Goal: Information Seeking & Learning: Learn about a topic

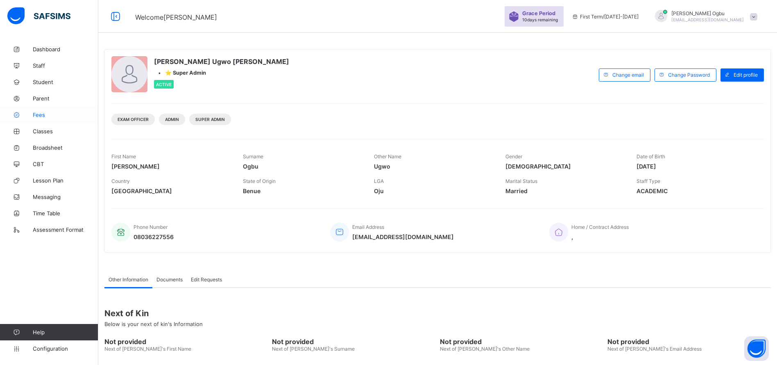
click at [41, 118] on link "Fees" at bounding box center [49, 114] width 98 height 16
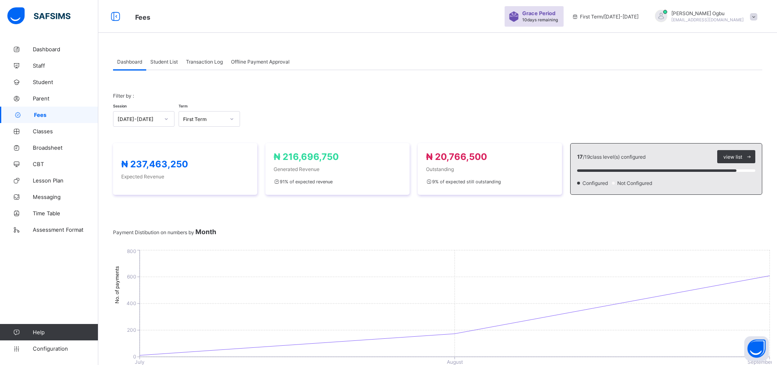
click at [159, 64] on span "Student List" at bounding box center [163, 62] width 27 height 6
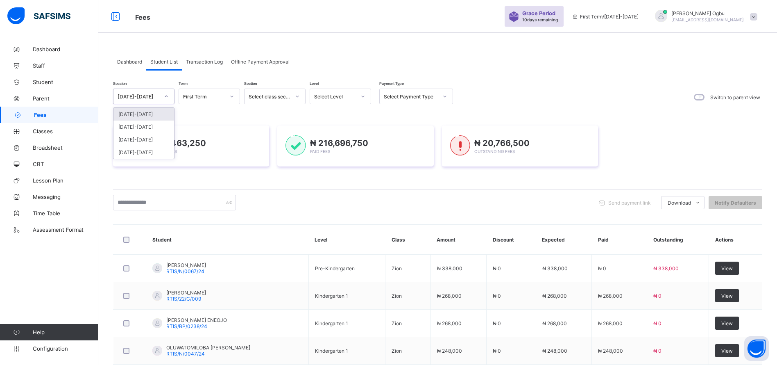
click at [161, 91] on div at bounding box center [166, 96] width 14 height 13
click at [152, 128] on div "[DATE]-[DATE]" at bounding box center [143, 126] width 61 height 13
click at [152, 128] on div "₦ 237,463,250 Expected Fees" at bounding box center [191, 145] width 156 height 41
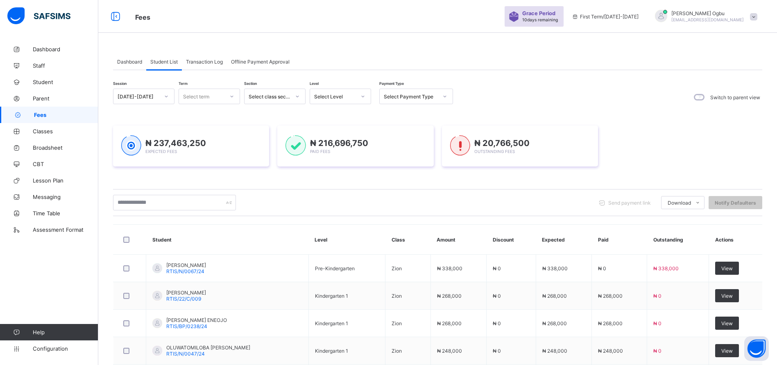
click at [202, 93] on div "Select term" at bounding box center [196, 96] width 26 height 16
drag, startPoint x: 202, startPoint y: 93, endPoint x: 202, endPoint y: 113, distance: 19.7
click at [202, 113] on div "First Term" at bounding box center [209, 114] width 61 height 13
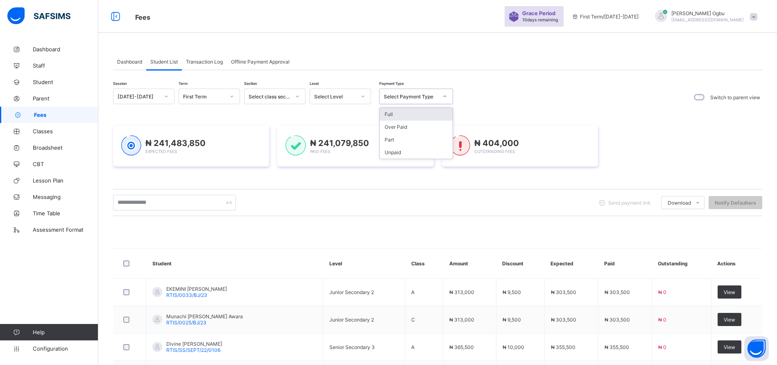
click at [409, 93] on div "Select Payment Type" at bounding box center [411, 96] width 54 height 6
click at [528, 106] on div "Session [DATE]-[DATE] Term First Term Section Select class section Level Select…" at bounding box center [437, 338] width 649 height 501
click at [422, 97] on div "Select Payment Type" at bounding box center [411, 96] width 54 height 6
click at [410, 112] on div "Full" at bounding box center [416, 114] width 73 height 13
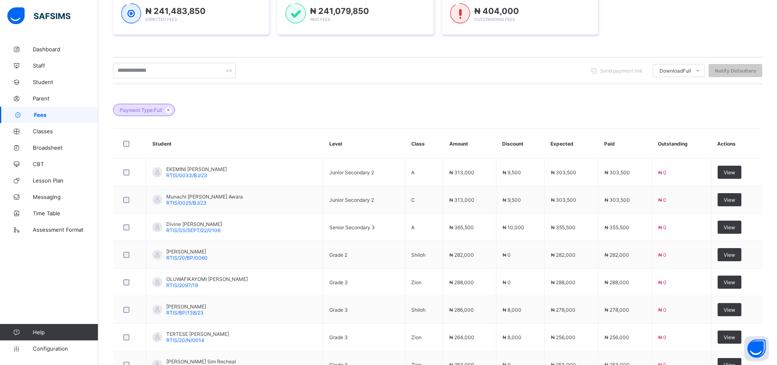
scroll to position [249, 0]
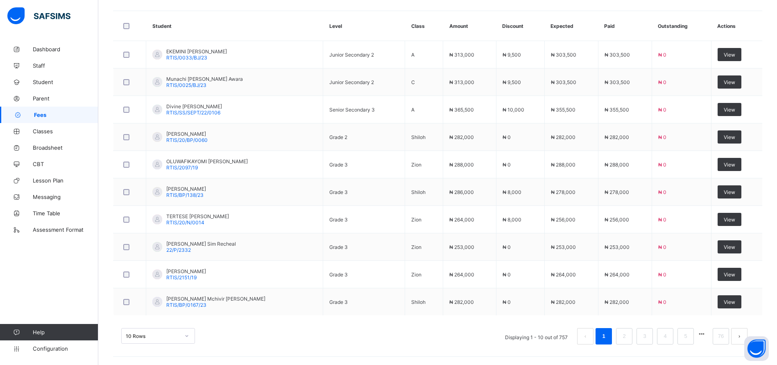
click at [388, 93] on td "Junior Secondary 2" at bounding box center [364, 81] width 82 height 27
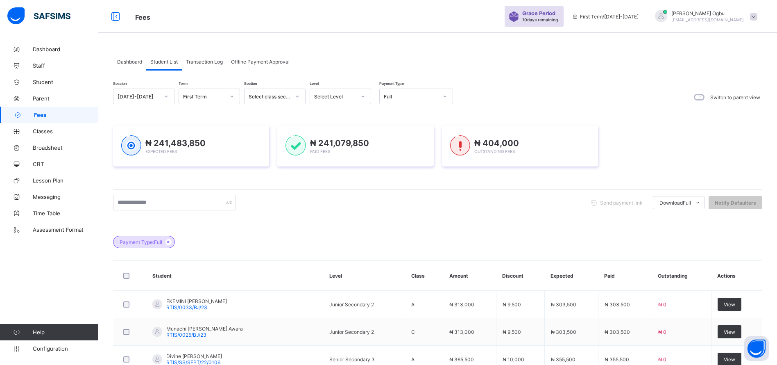
click at [392, 100] on div "Full" at bounding box center [408, 96] width 57 height 11
click at [389, 137] on div "Part" at bounding box center [416, 139] width 73 height 13
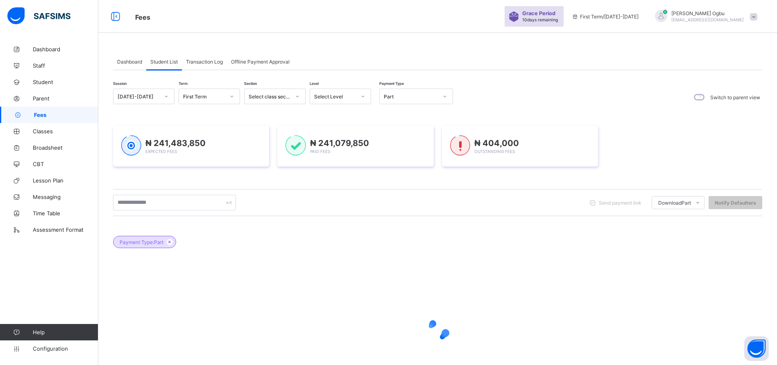
click at [389, 137] on div "₦ 241,079,850 Paid Fees" at bounding box center [355, 146] width 140 height 22
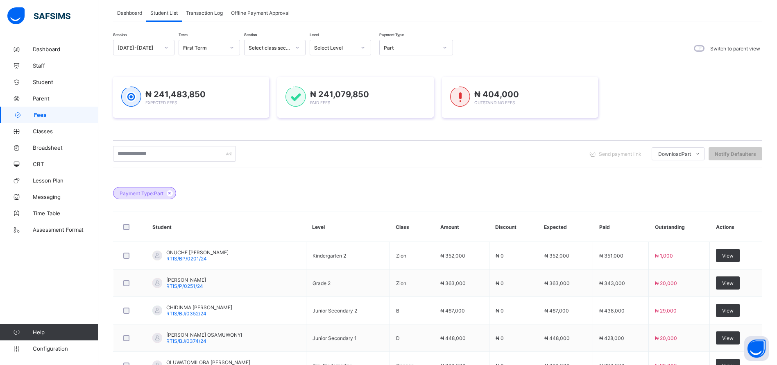
scroll to position [37, 0]
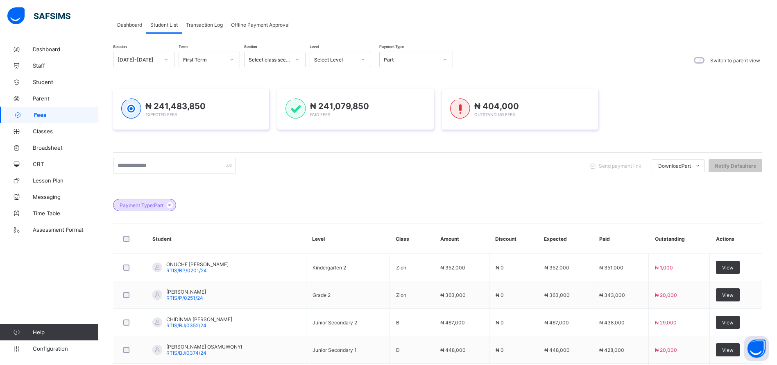
click at [742, 76] on div "₦ 241,483,850 Expected Fees ₦ 241,079,850 Paid Fees ₦ 404,000 Outstanding Fees" at bounding box center [437, 109] width 649 height 66
click at [128, 25] on span "Dashboard" at bounding box center [129, 25] width 25 height 6
